Goal: Navigation & Orientation: Find specific page/section

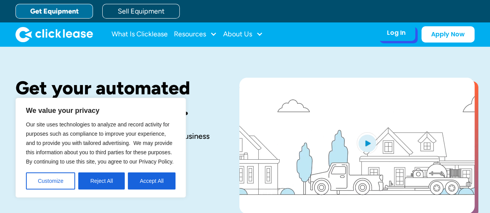
click at [389, 38] on div "Log In Account login I use Clicklease to get my equipment Partner Portal I offe…" at bounding box center [396, 33] width 38 height 16
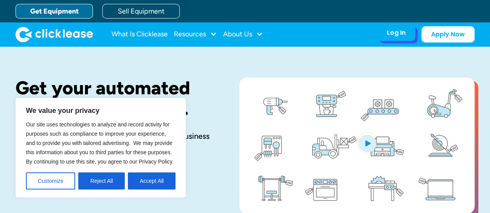
click at [389, 38] on div "Log In Account login I use Clicklease to get my equipment Partner Portal I offe…" at bounding box center [396, 33] width 38 height 16
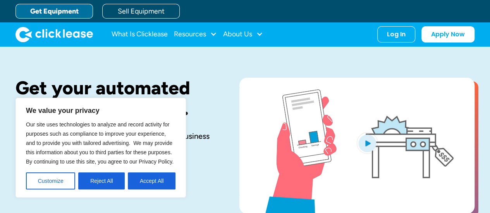
click at [148, 183] on button "Accept All" at bounding box center [152, 181] width 48 height 17
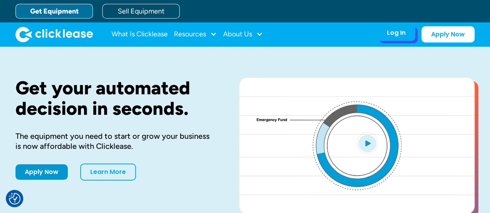
click at [398, 33] on div "Log In" at bounding box center [396, 33] width 19 height 8
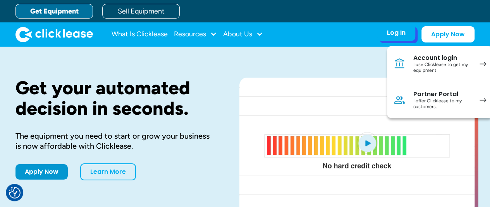
click at [457, 59] on div "Account login" at bounding box center [442, 58] width 58 height 8
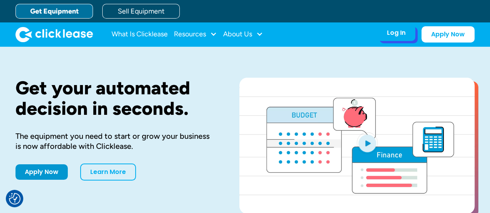
click at [383, 32] on div "Log In Account login I use Clicklease to get my equipment Partner Portal I offe…" at bounding box center [396, 33] width 38 height 16
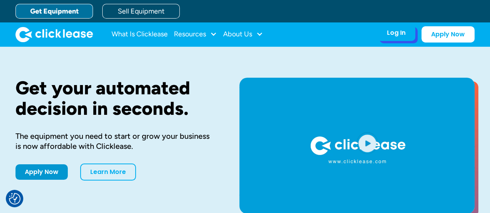
click at [393, 33] on div "Log In" at bounding box center [396, 33] width 19 height 8
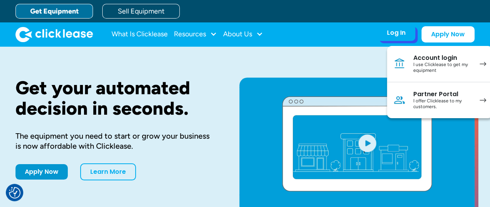
click at [425, 55] on div "Account login" at bounding box center [442, 58] width 58 height 8
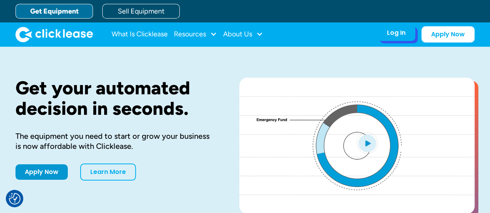
click at [395, 34] on div "Log In" at bounding box center [396, 33] width 19 height 8
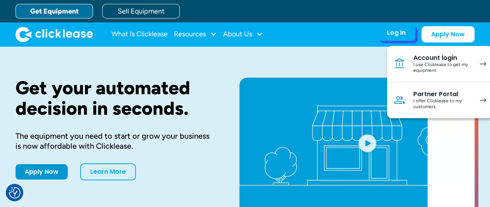
click at [473, 69] on link "Account login I use Clicklease to get my equipment" at bounding box center [439, 64] width 105 height 36
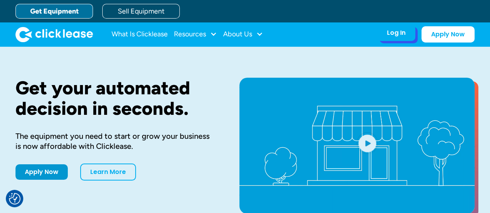
click at [399, 36] on div "Log In" at bounding box center [396, 33] width 19 height 8
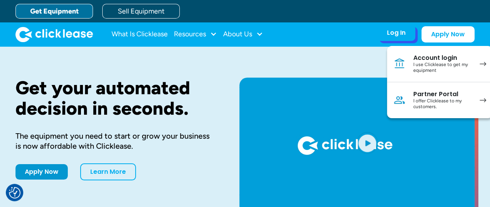
click at [444, 61] on div "Account login I use Clicklease to get my equipment" at bounding box center [442, 64] width 58 height 20
